Goal: Navigation & Orientation: Find specific page/section

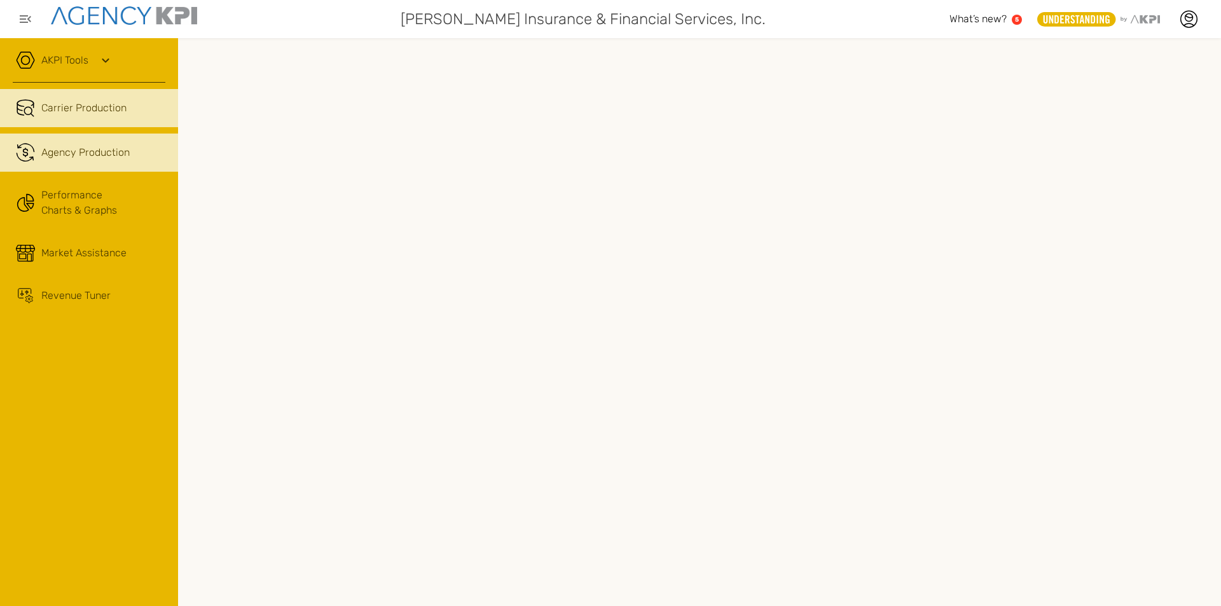
click at [130, 149] on link ".cls-1{fill:none;stroke:#221f20;stroke-linecap:round;stroke-linejoin:round;stro…" at bounding box center [89, 153] width 178 height 38
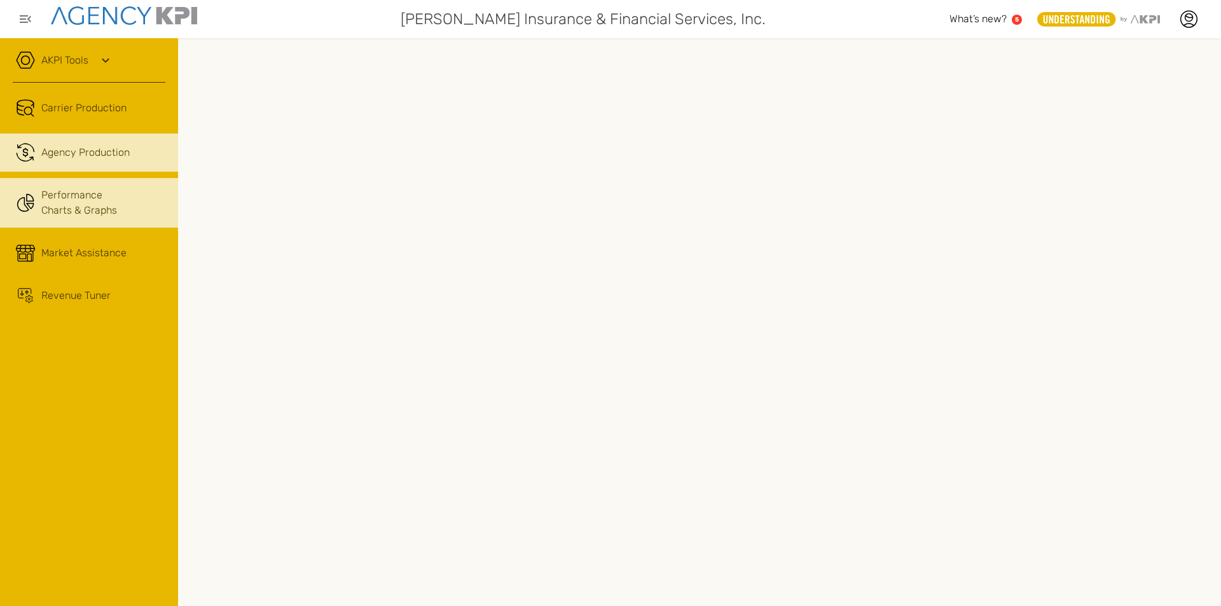
click at [92, 194] on link "Performance Charts & Graphs" at bounding box center [89, 203] width 178 height 50
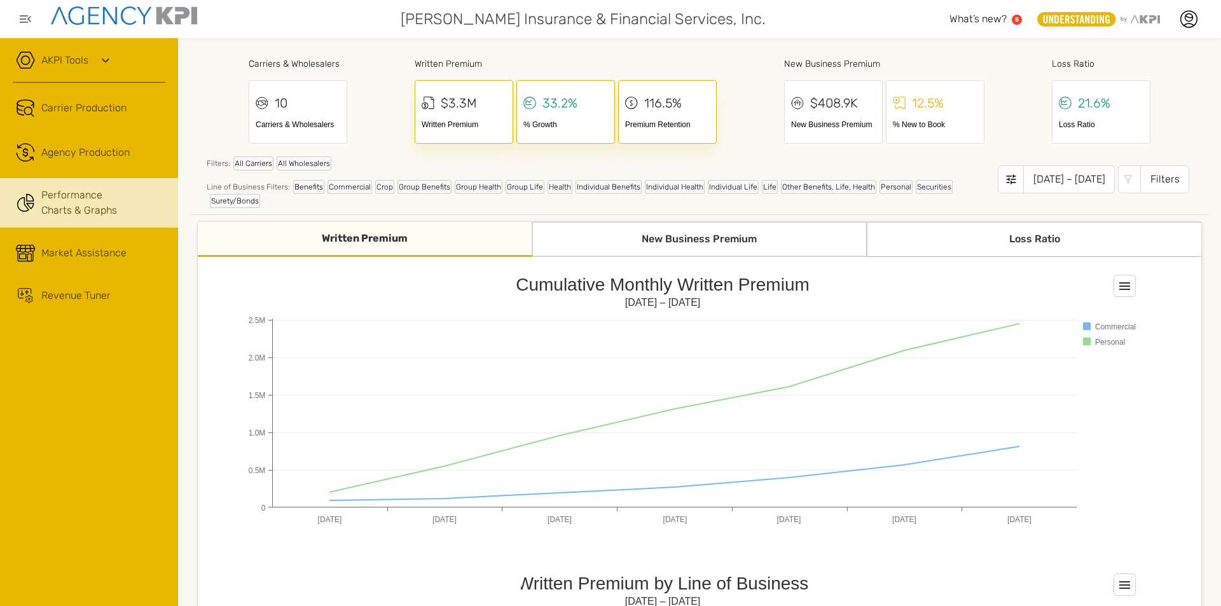
click at [674, 224] on div "New Business Premium" at bounding box center [699, 239] width 335 height 35
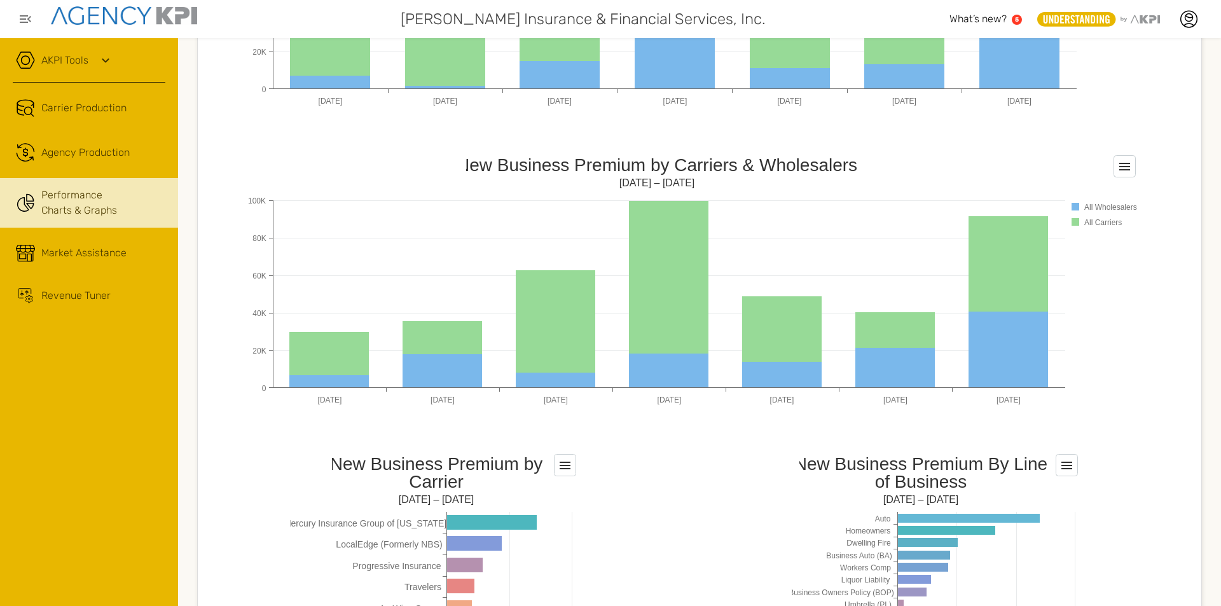
scroll to position [890, 0]
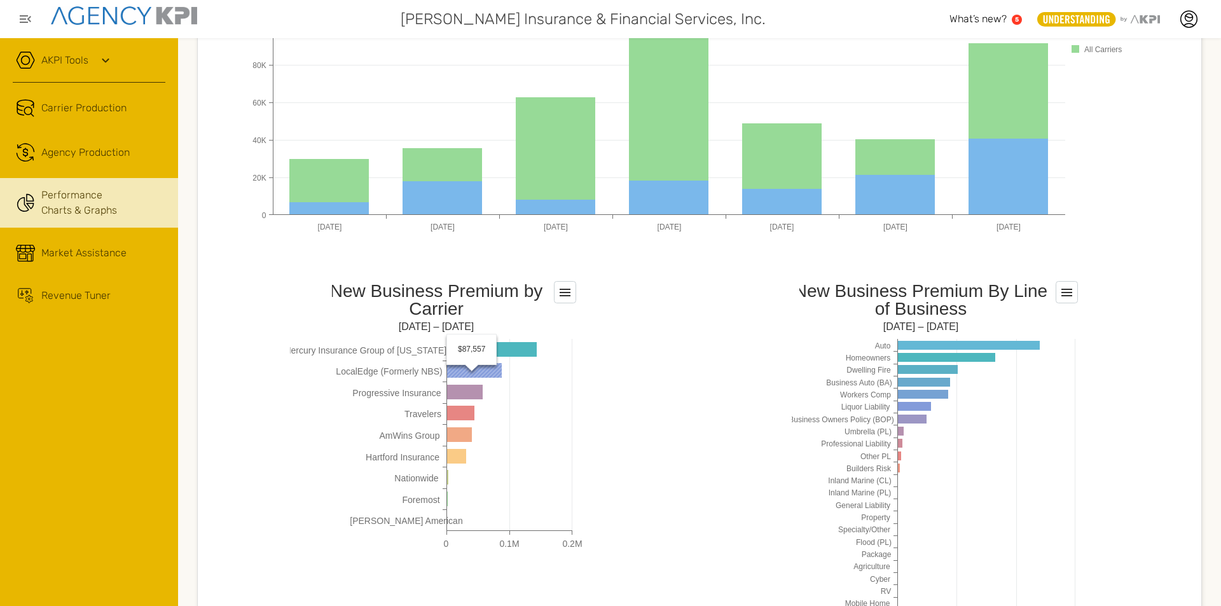
click at [491, 369] on rect at bounding box center [474, 370] width 55 height 15
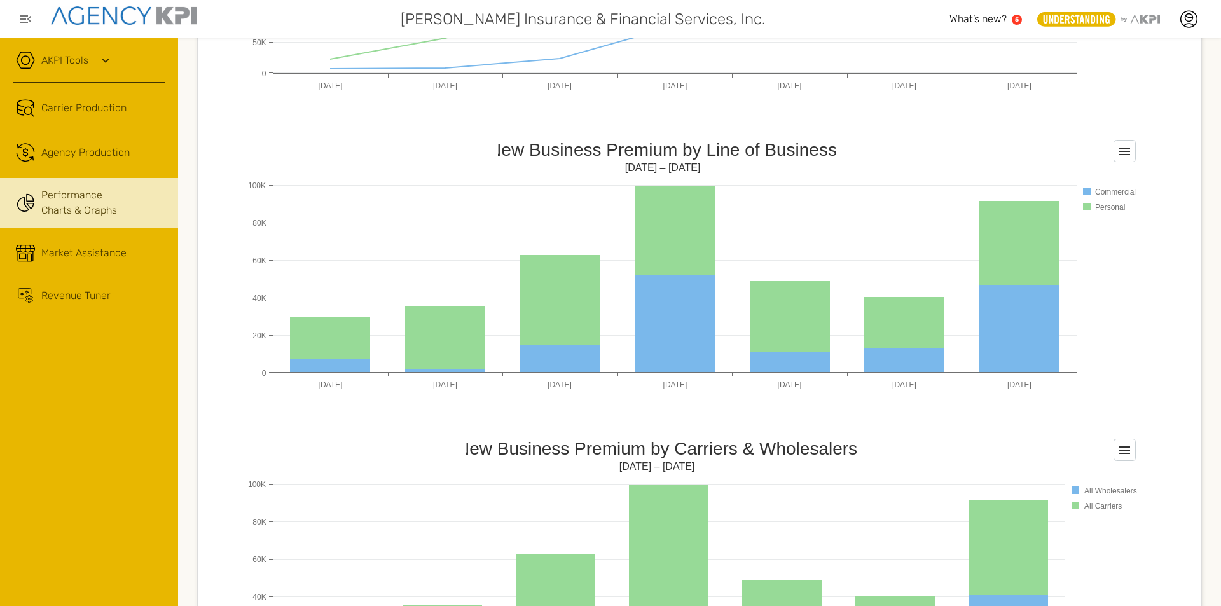
scroll to position [0, 0]
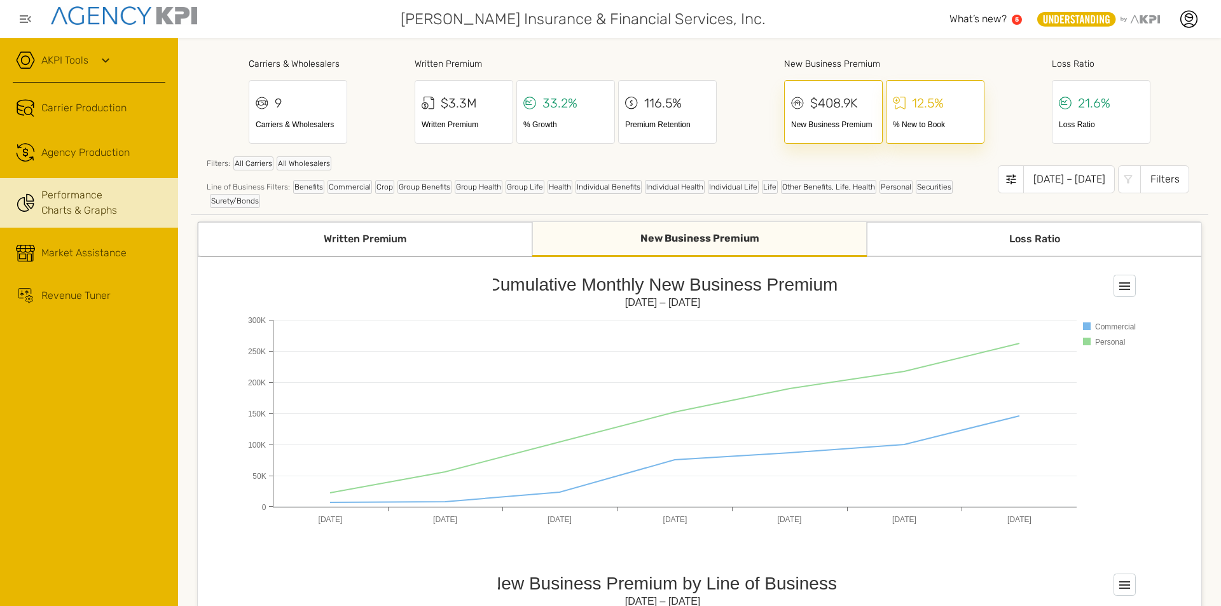
click at [1021, 238] on div "Loss Ratio" at bounding box center [1034, 239] width 335 height 35
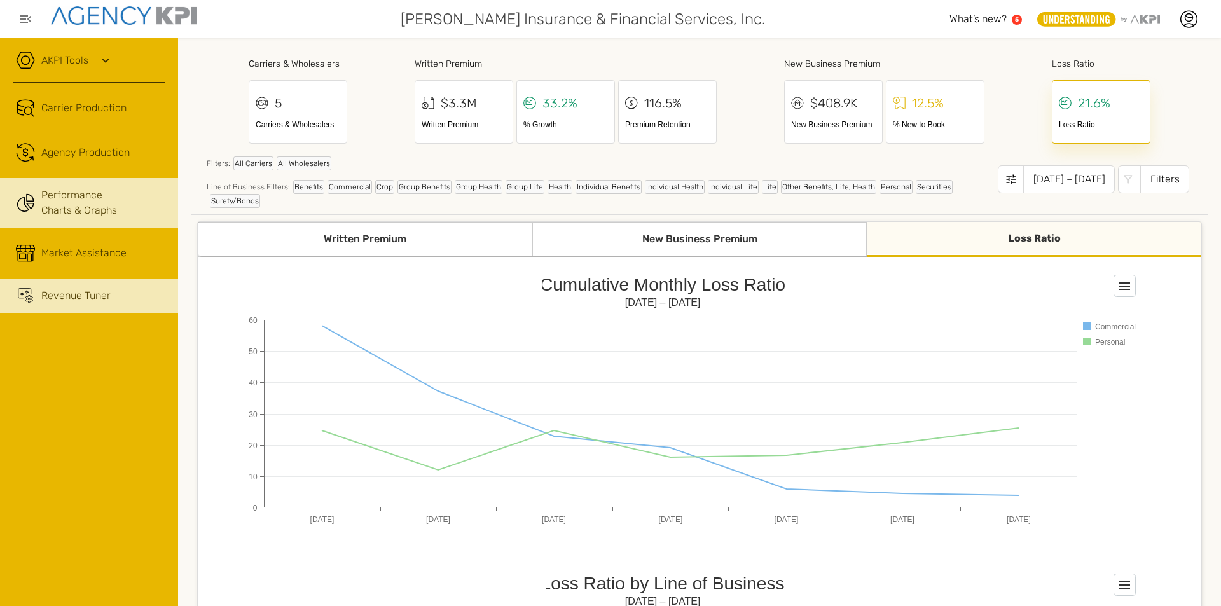
click at [86, 292] on div "Revenue Tuner" at bounding box center [75, 295] width 69 height 15
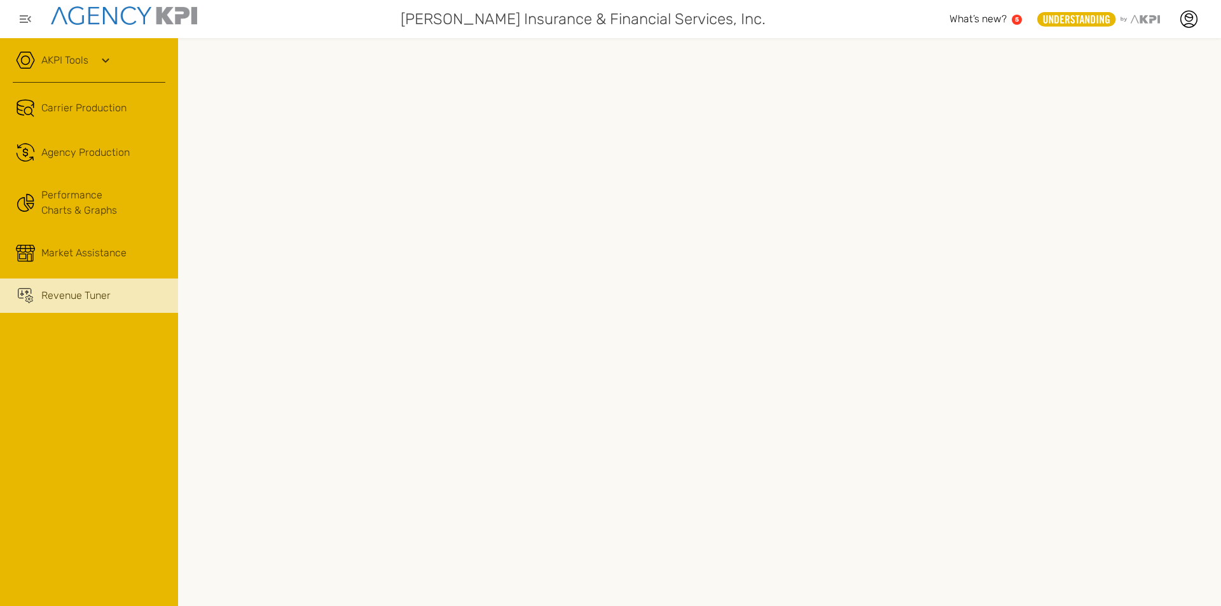
click at [99, 54] on icon at bounding box center [105, 60] width 15 height 15
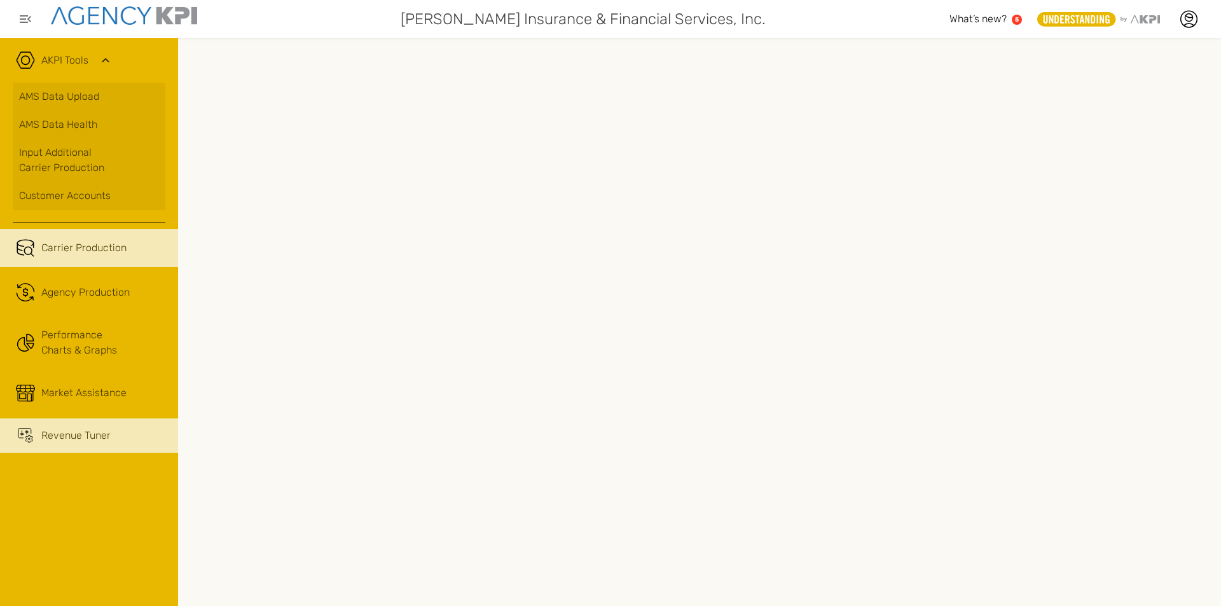
click at [119, 240] on link "Carrier Production" at bounding box center [89, 248] width 178 height 38
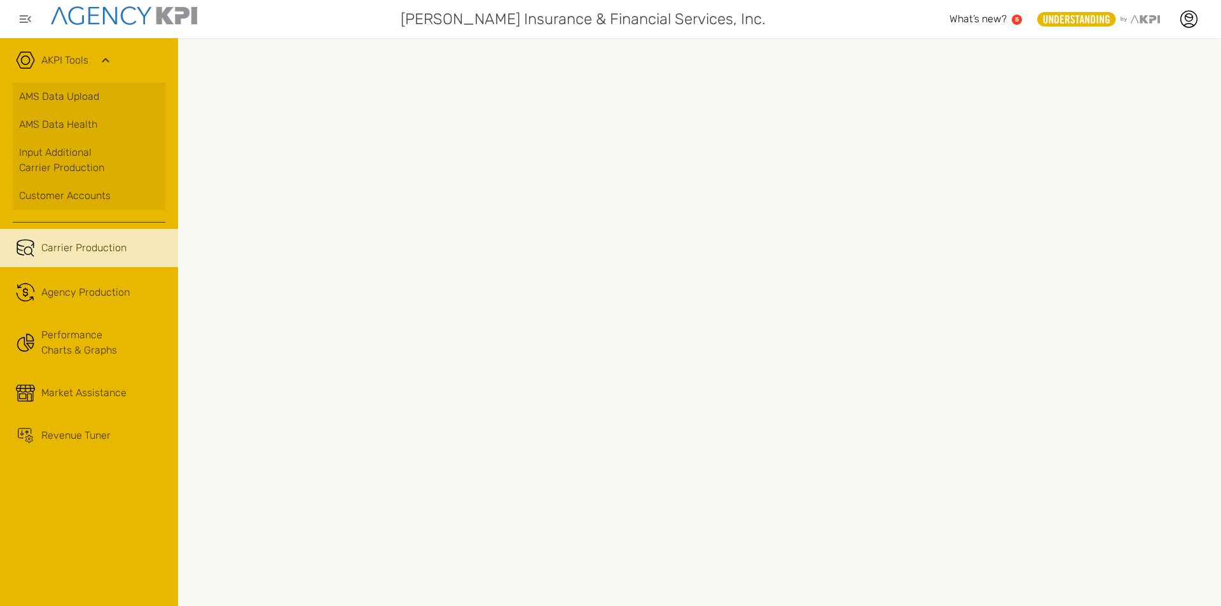
click at [981, 18] on span "What’s new?" at bounding box center [977, 19] width 57 height 12
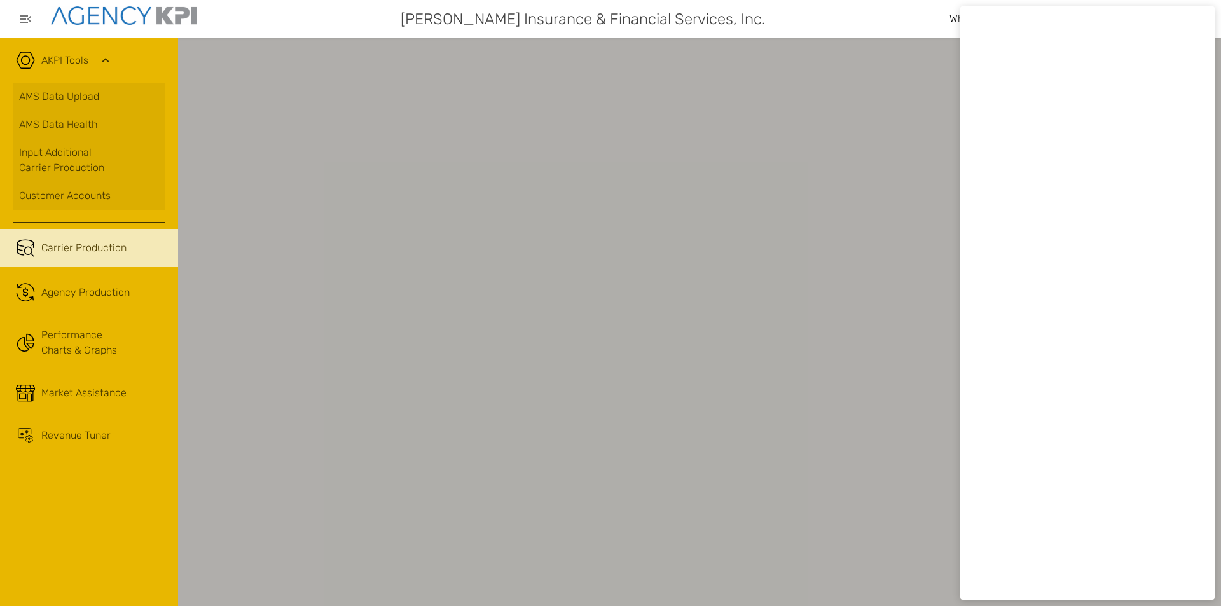
click at [329, 38] on div at bounding box center [610, 303] width 1221 height 606
